Goal: Transaction & Acquisition: Download file/media

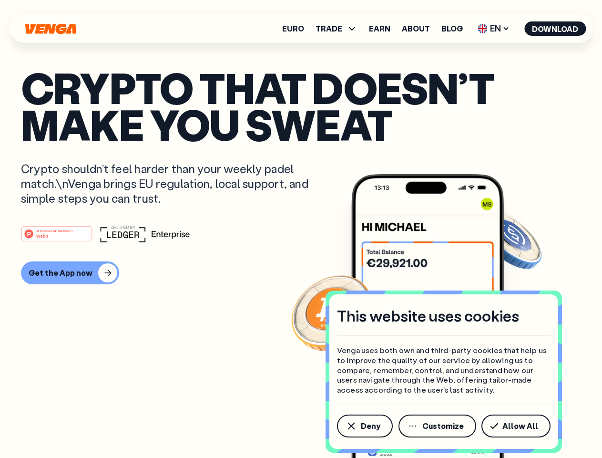
click at [301, 229] on div "#1 PRODUCT OF THE MONTH Web3" at bounding box center [301, 233] width 560 height 17
click at [364, 426] on span "Deny" at bounding box center [371, 426] width 20 height 8
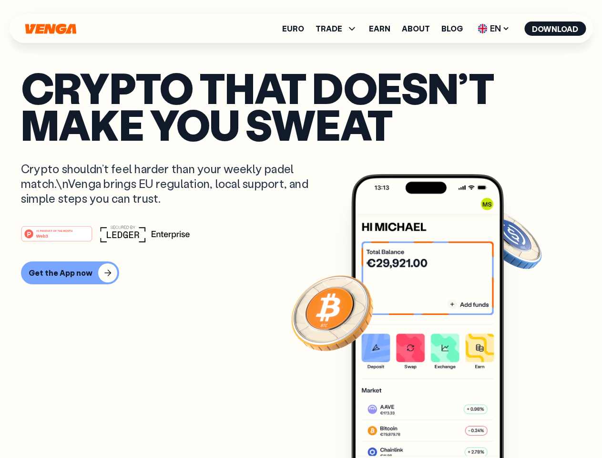
click at [438, 426] on img at bounding box center [427, 333] width 153 height 319
click at [518, 426] on article "Crypto that doesn’t make you sweat Crypto shouldn’t feel harder than your weekl…" at bounding box center [301, 247] width 560 height 357
click at [339, 29] on span "TRADE" at bounding box center [329, 29] width 27 height 8
click at [494, 29] on span "EN" at bounding box center [493, 28] width 39 height 15
click at [555, 29] on button "Download" at bounding box center [554, 28] width 61 height 14
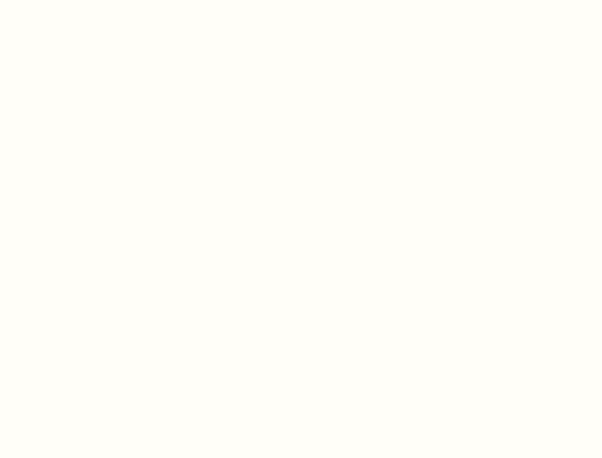
click at [301, 0] on html "This website uses cookies Venga uses both own and third-party cookies that help…" at bounding box center [301, 0] width 602 height 0
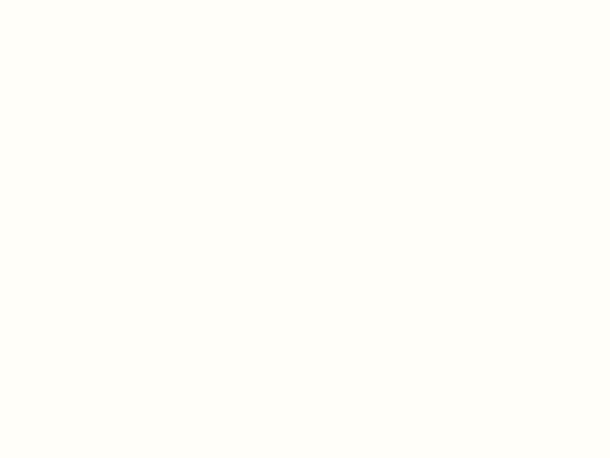
click at [69, 0] on html "This website uses cookies Venga uses both own and third-party cookies that help…" at bounding box center [305, 0] width 610 height 0
click at [58, 0] on html "This website uses cookies Venga uses both own and third-party cookies that help…" at bounding box center [305, 0] width 610 height 0
